Goal: Information Seeking & Learning: Learn about a topic

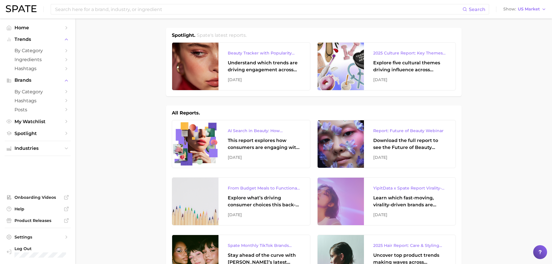
click at [43, 144] on ul "Industries" at bounding box center [38, 148] width 66 height 15
click at [41, 153] on ul "Industries" at bounding box center [38, 148] width 66 height 15
click at [41, 151] on button "Industries" at bounding box center [38, 148] width 66 height 9
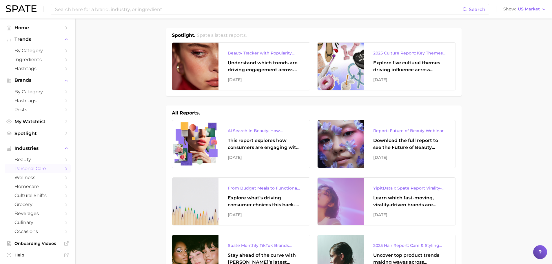
click at [40, 168] on span "personal care" at bounding box center [37, 169] width 46 height 6
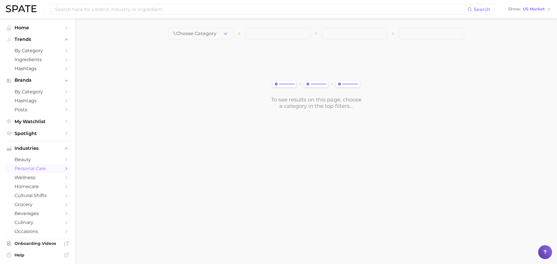
click at [208, 37] on button "1. Choose Category" at bounding box center [200, 34] width 65 height 12
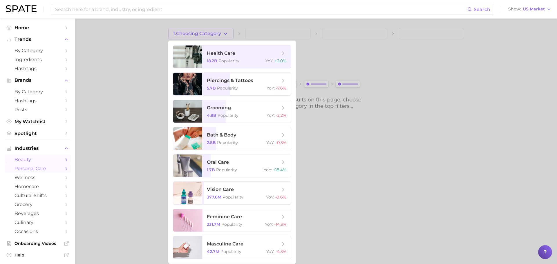
click at [23, 159] on span "beauty" at bounding box center [37, 160] width 46 height 6
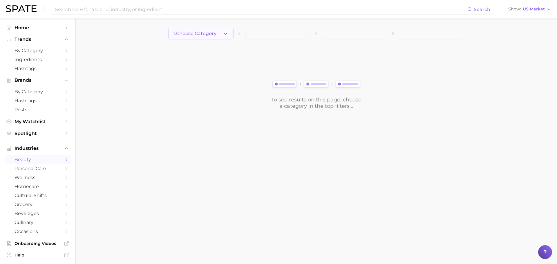
click at [216, 35] on span "1. Choose Category" at bounding box center [194, 33] width 43 height 5
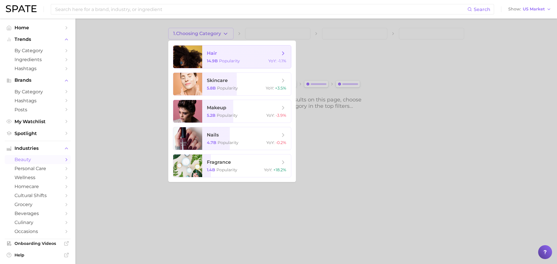
click at [226, 61] on span "Popularity" at bounding box center [229, 60] width 21 height 5
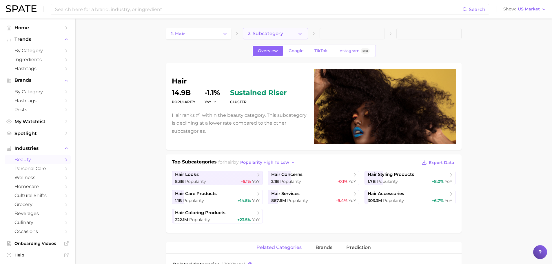
click at [260, 33] on span "2. Subcategory" at bounding box center [265, 33] width 35 height 5
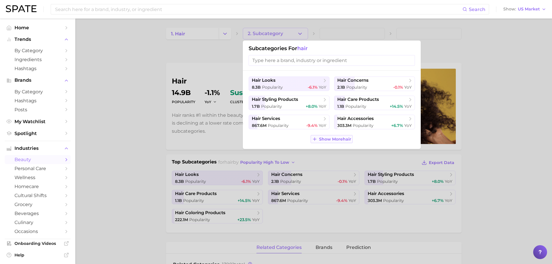
click at [333, 140] on span "Show More hair" at bounding box center [335, 139] width 32 height 5
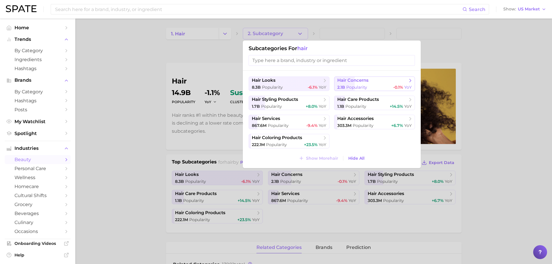
click at [355, 77] on button "hair concerns 2.1b Popularity -0.1% YoY" at bounding box center [374, 84] width 81 height 14
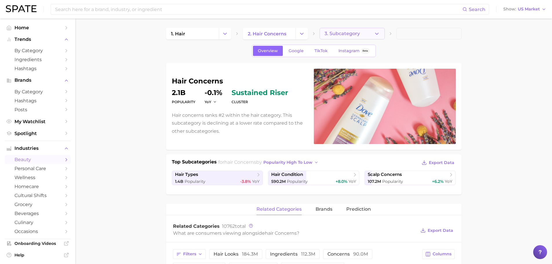
click at [342, 38] on button "3. Subcategory" at bounding box center [352, 34] width 65 height 12
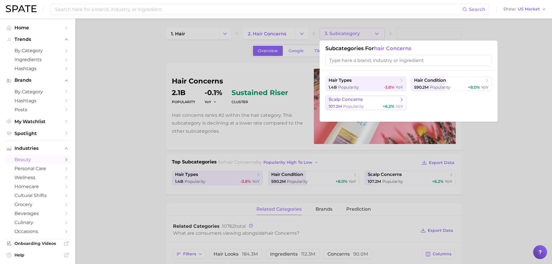
click at [359, 108] on span "Popularity" at bounding box center [353, 106] width 21 height 5
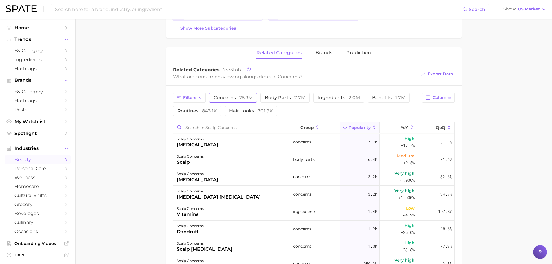
scroll to position [232, 0]
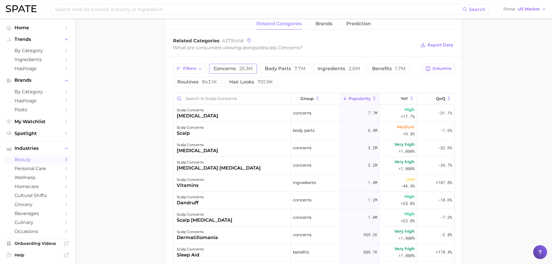
click at [235, 69] on span "concerns 25.3m" at bounding box center [233, 68] width 39 height 5
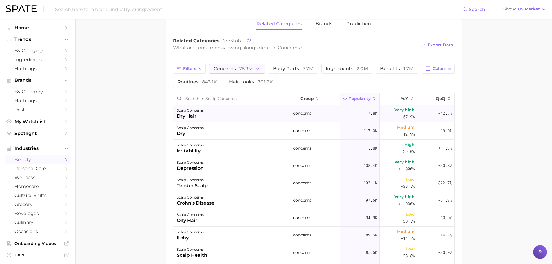
scroll to position [348, 0]
click at [246, 67] on span "25.3m" at bounding box center [246, 69] width 13 height 6
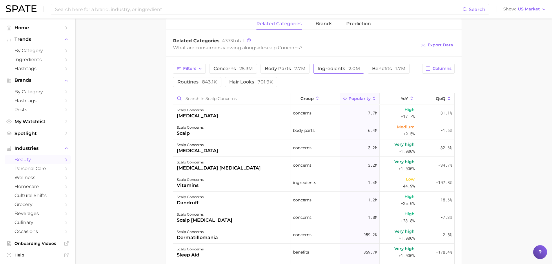
click at [344, 68] on span "ingredients 2.0m" at bounding box center [339, 68] width 42 height 5
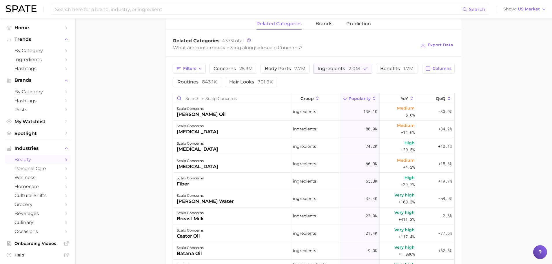
scroll to position [29, 0]
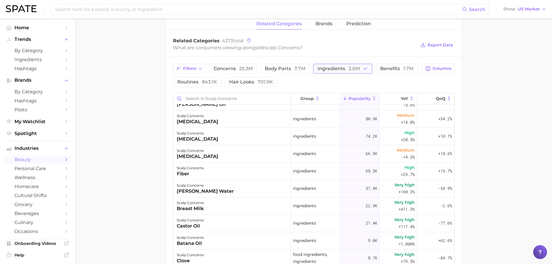
click at [353, 73] on button "ingredients 2.0m" at bounding box center [342, 69] width 59 height 10
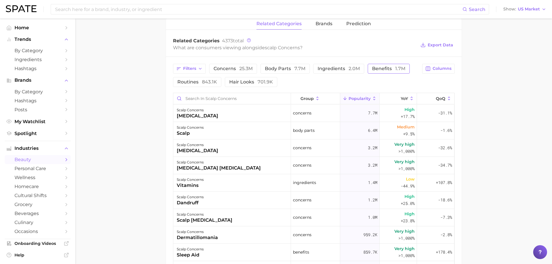
click at [389, 67] on span "benefits 1.7m" at bounding box center [388, 68] width 33 height 5
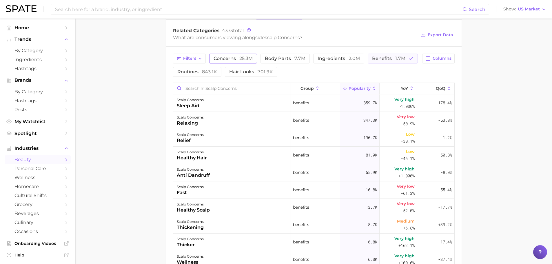
scroll to position [232, 0]
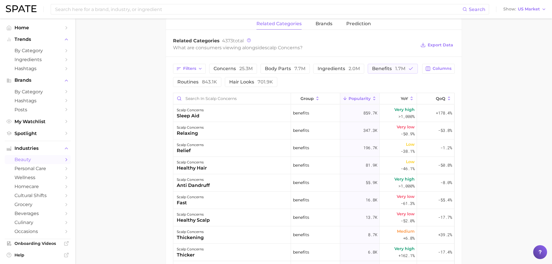
drag, startPoint x: 194, startPoint y: 83, endPoint x: 299, endPoint y: 85, distance: 105.0
click at [194, 83] on span "routines 843.1k" at bounding box center [197, 82] width 40 height 5
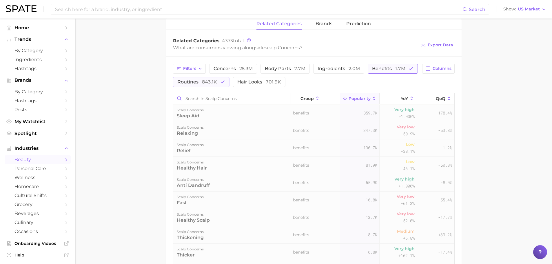
click at [383, 69] on span "benefits 1.7m" at bounding box center [388, 68] width 33 height 5
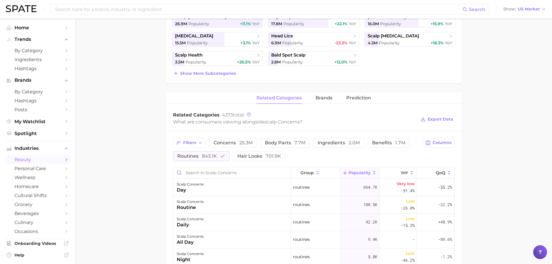
scroll to position [145, 0]
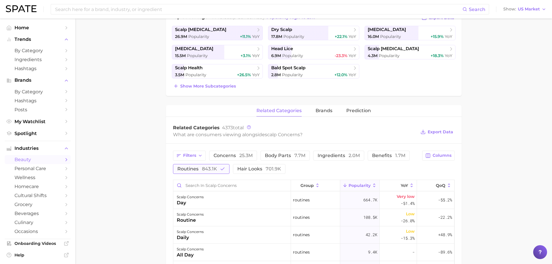
click at [203, 168] on span "843.1k" at bounding box center [209, 169] width 15 height 6
click at [259, 170] on span "701.9k" at bounding box center [265, 169] width 15 height 6
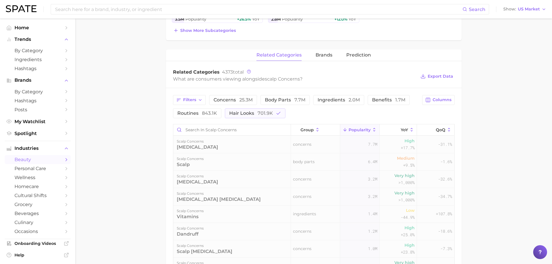
scroll to position [203, 0]
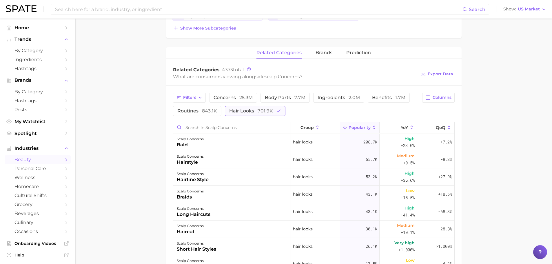
click at [242, 107] on button "hair looks 701.9k" at bounding box center [255, 111] width 61 height 10
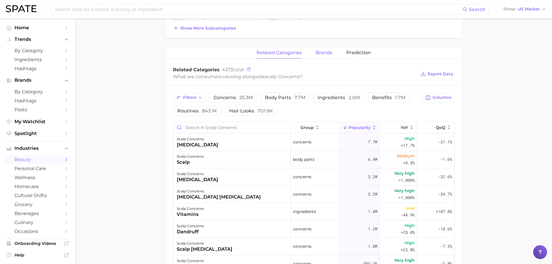
click at [320, 54] on span "brands" at bounding box center [324, 52] width 17 height 5
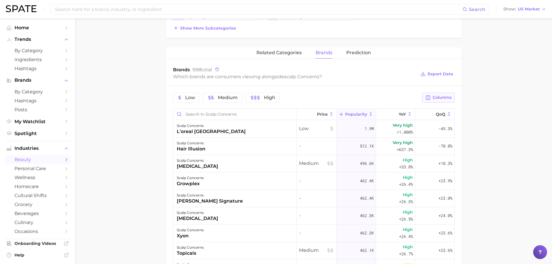
click at [439, 97] on span "Columns" at bounding box center [442, 97] width 19 height 5
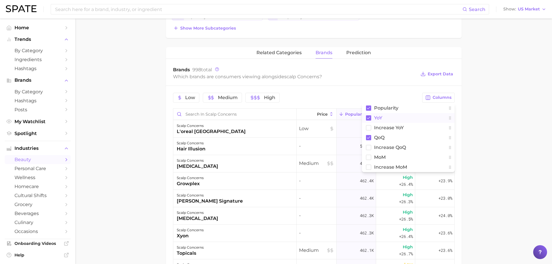
click at [508, 130] on main "1. hair 2. hair concerns 3. scalp concerns 4. Subcategory Overview Google TikTo…" at bounding box center [313, 112] width 477 height 593
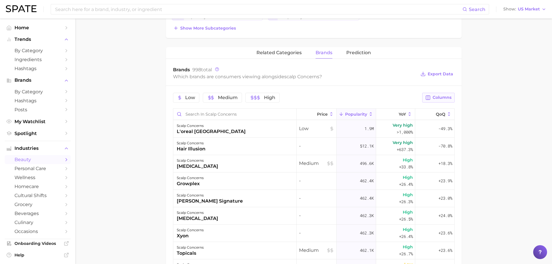
click at [434, 99] on span "Columns" at bounding box center [442, 97] width 19 height 5
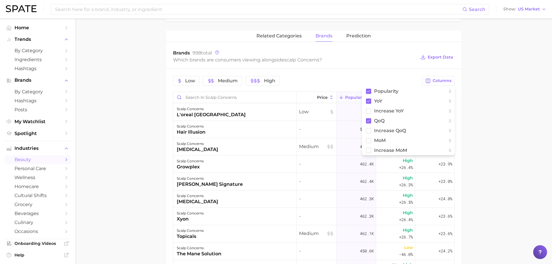
scroll to position [261, 0]
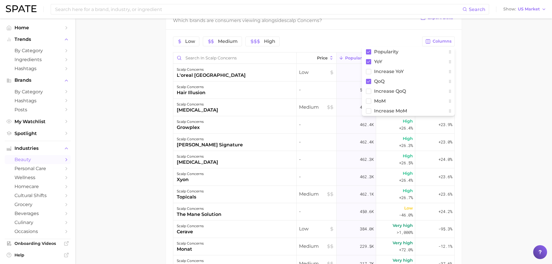
click at [494, 146] on main "1. hair 2. hair concerns 3. scalp concerns 4. Subcategory Overview Google TikTo…" at bounding box center [313, 55] width 477 height 593
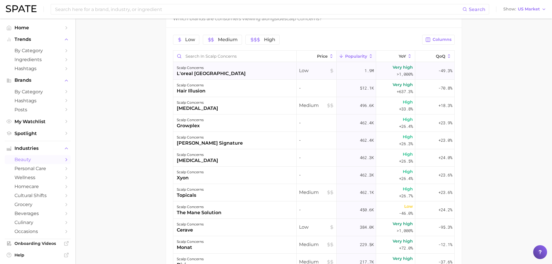
scroll to position [232, 0]
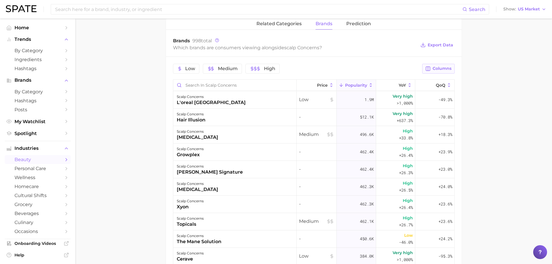
click at [441, 69] on span "Columns" at bounding box center [442, 68] width 19 height 5
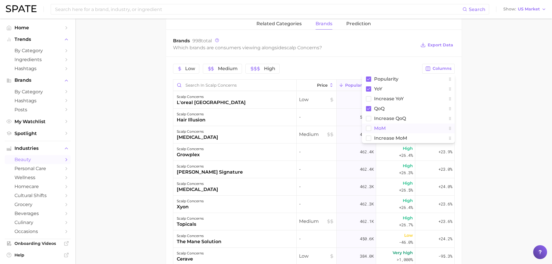
click at [382, 128] on span "MoM" at bounding box center [380, 128] width 12 height 5
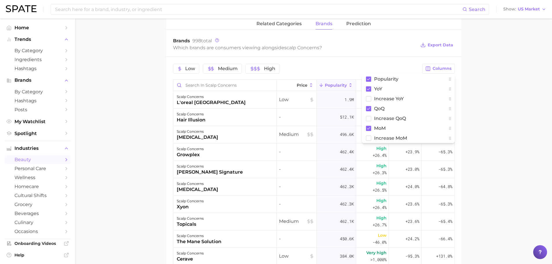
click at [505, 124] on main "1. hair 2. hair concerns 3. scalp concerns 4. Subcategory Overview Google TikTo…" at bounding box center [313, 83] width 477 height 593
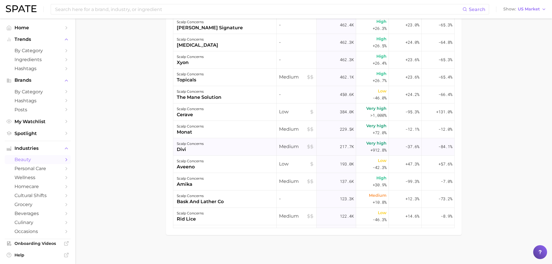
scroll to position [58, 0]
